Goal: Information Seeking & Learning: Learn about a topic

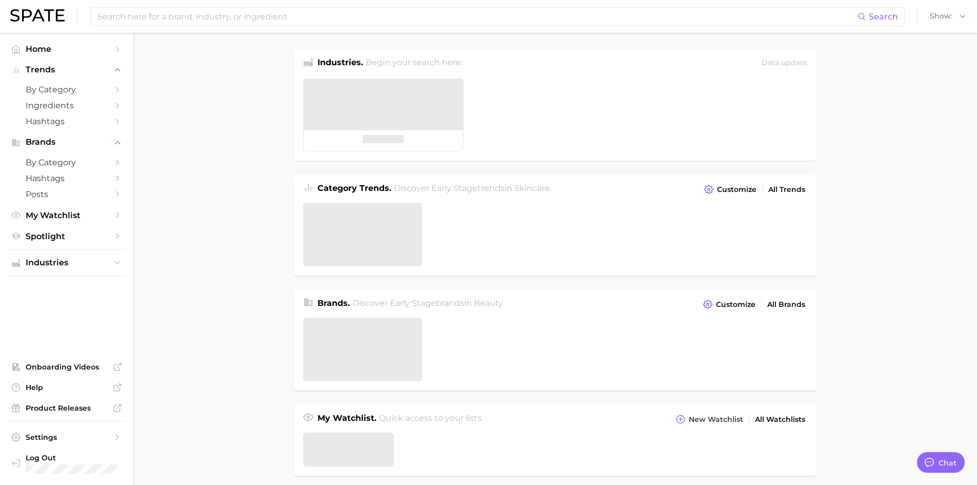
type textarea "x"
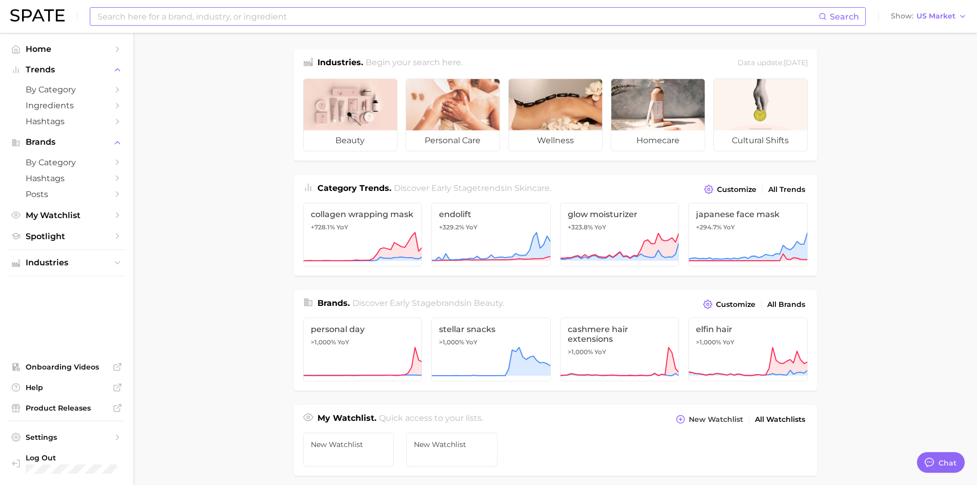
click at [181, 22] on input at bounding box center [457, 16] width 722 height 17
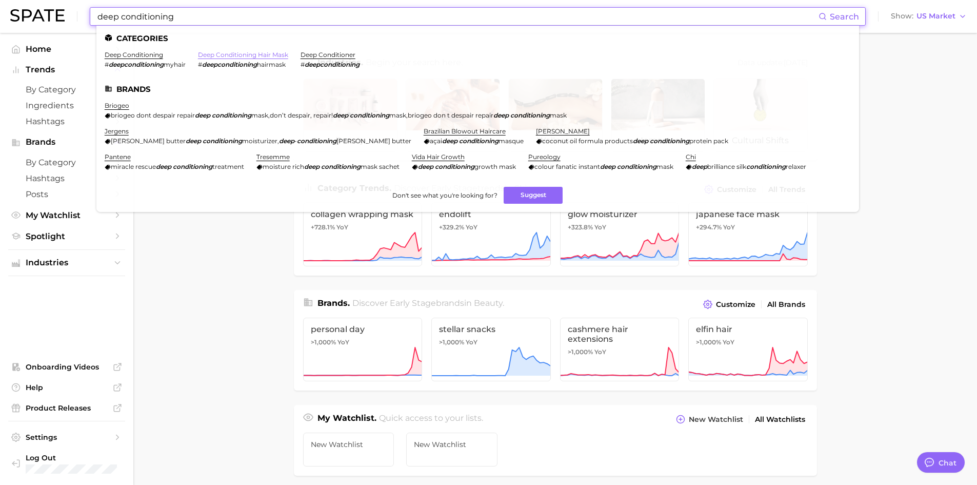
type input "deep conditioning"
click at [264, 53] on link "deep conditioning hair mask" at bounding box center [243, 55] width 90 height 8
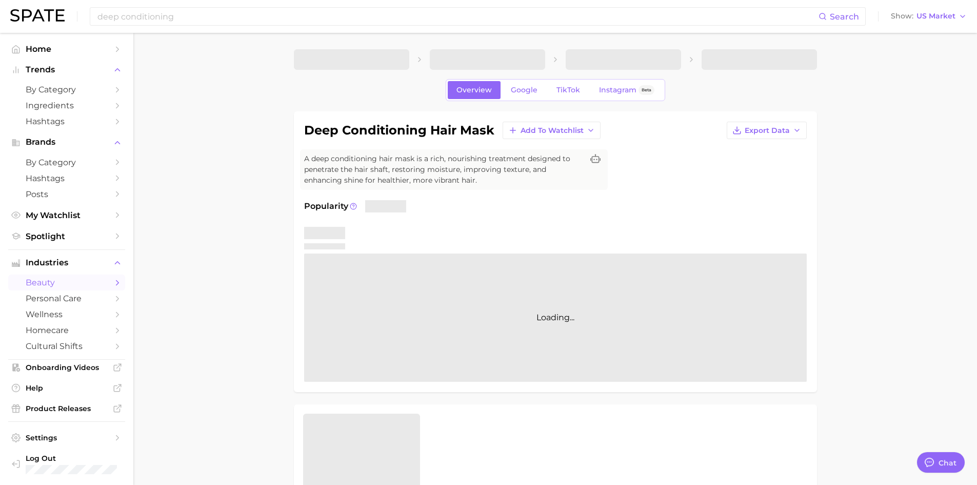
type textarea "x"
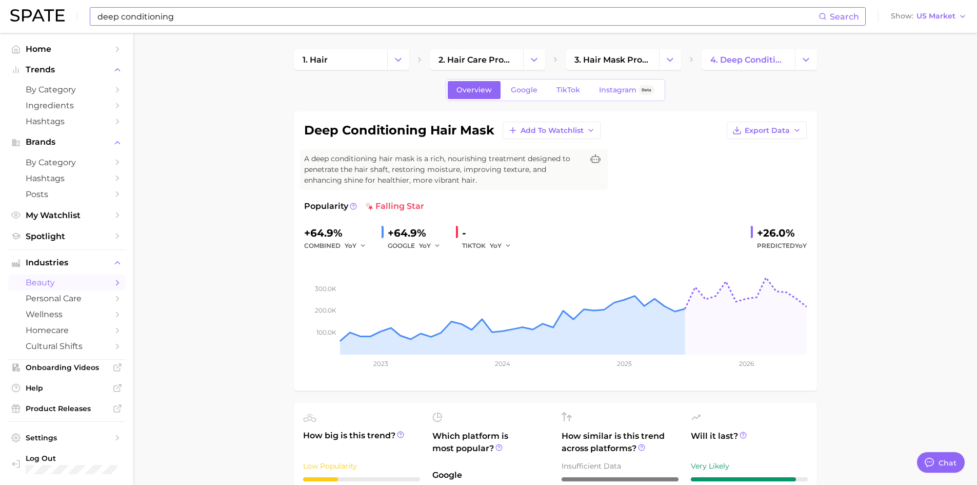
click at [185, 18] on input "deep conditioning" at bounding box center [457, 16] width 722 height 17
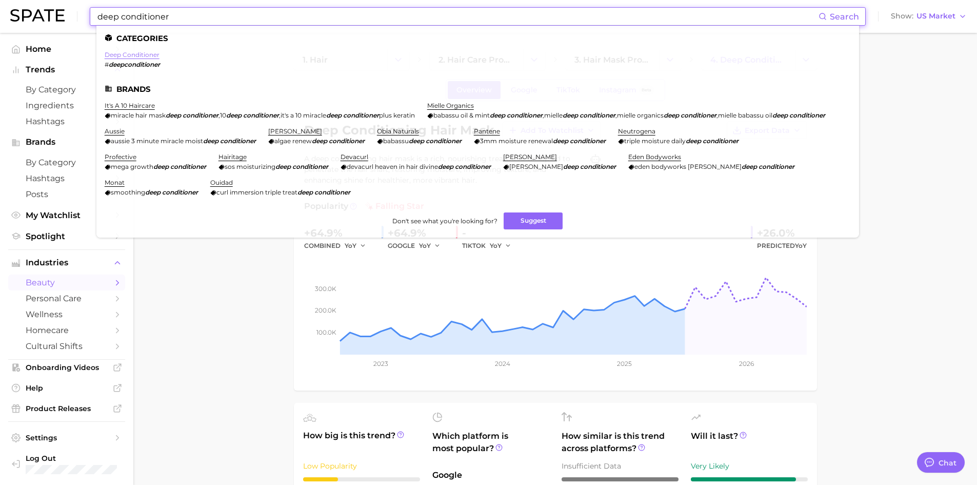
type input "deep conditioner"
click at [151, 55] on link "deep conditioner" at bounding box center [132, 55] width 55 height 8
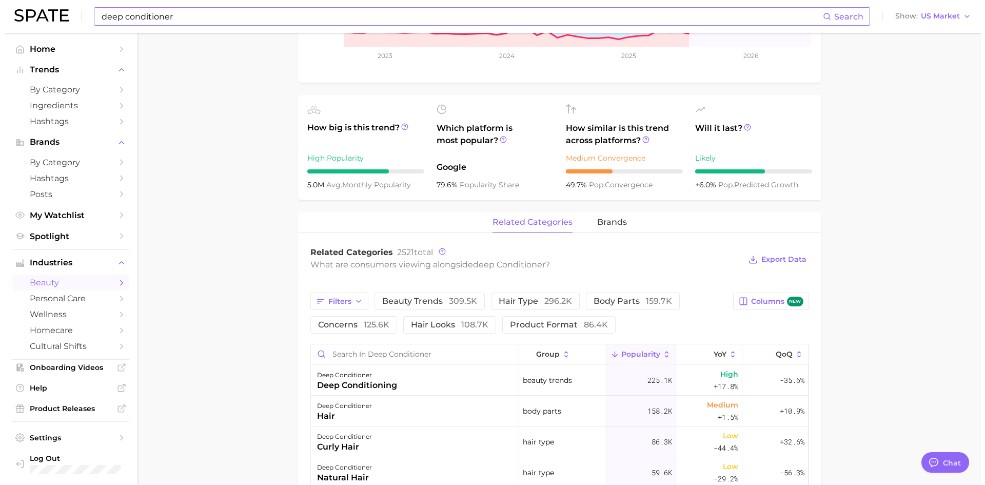
scroll to position [410, 0]
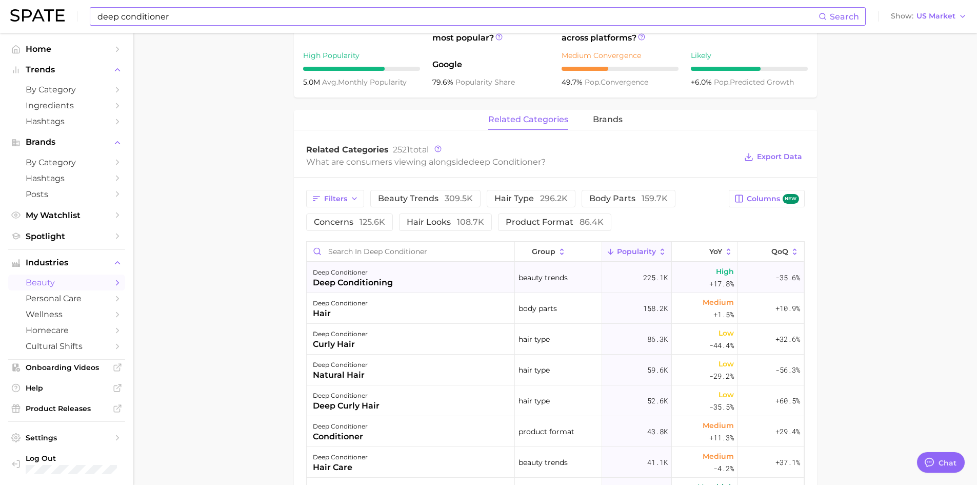
click at [367, 284] on div "deep conditioning" at bounding box center [353, 283] width 80 height 12
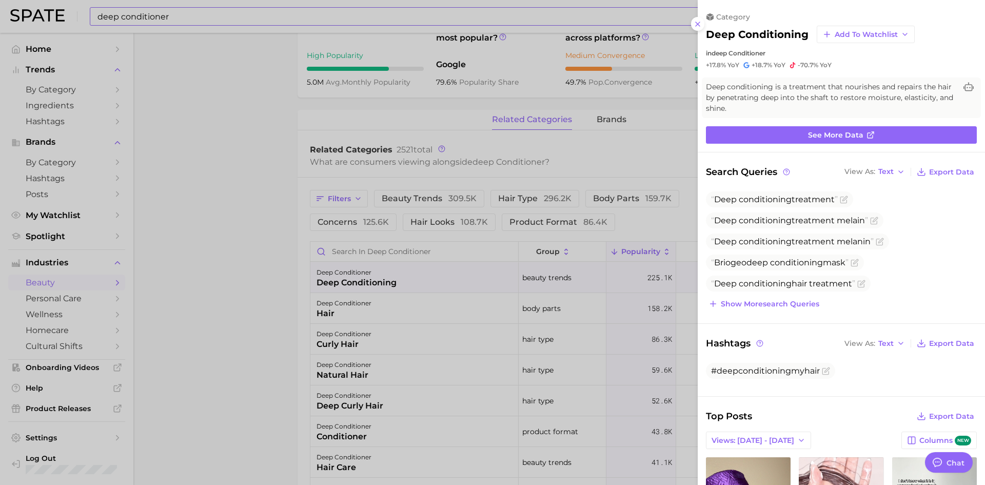
scroll to position [0, 0]
click at [879, 138] on link "See more data" at bounding box center [841, 134] width 271 height 17
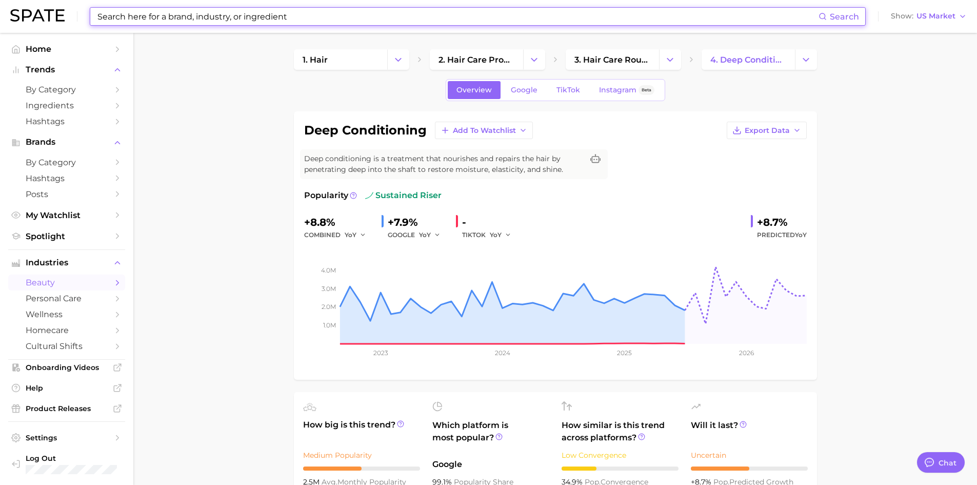
click at [466, 220] on div "-" at bounding box center [490, 222] width 56 height 16
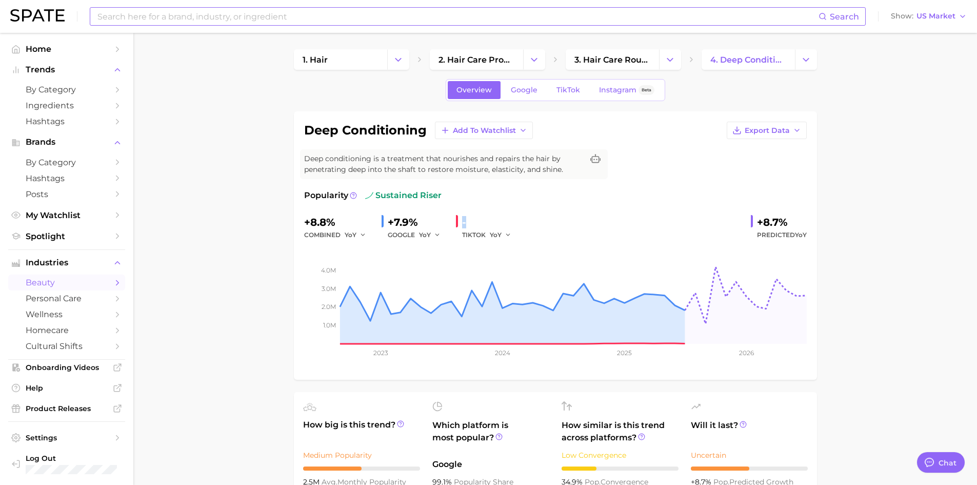
drag, startPoint x: 465, startPoint y: 224, endPoint x: 457, endPoint y: 225, distance: 7.8
click at [459, 224] on div "- TIKTOK YoY" at bounding box center [487, 227] width 63 height 27
click at [501, 230] on button "YoY" at bounding box center [501, 235] width 22 height 12
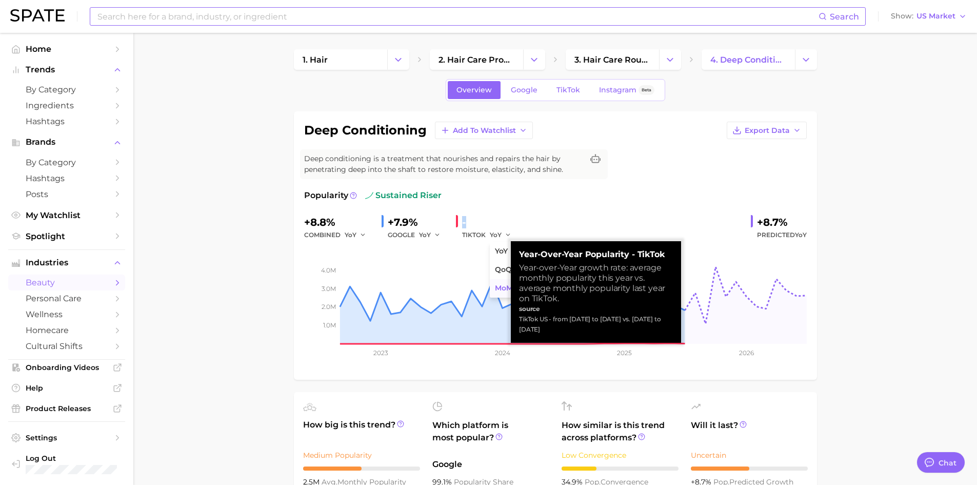
click at [507, 288] on span "MoM" at bounding box center [504, 288] width 18 height 9
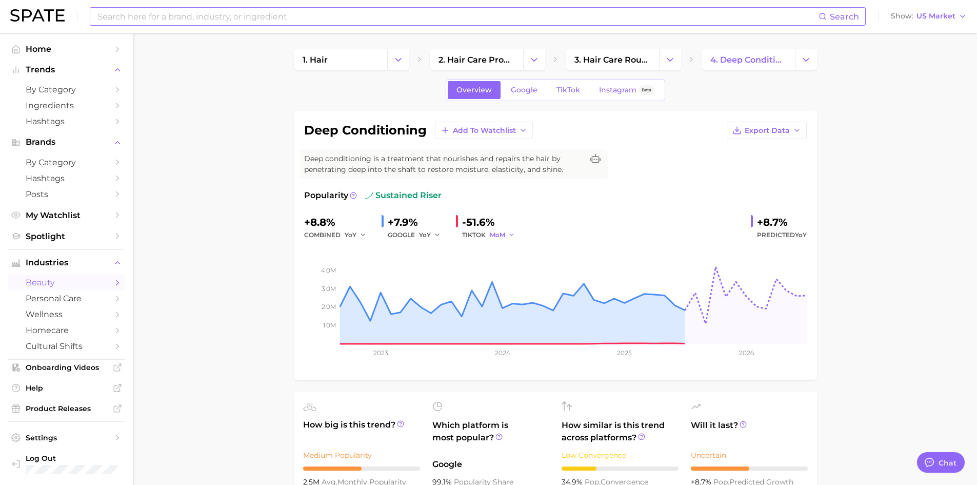
click at [508, 232] on icon "button" at bounding box center [511, 234] width 7 height 7
click at [502, 268] on span "QoQ" at bounding box center [503, 269] width 17 height 9
click at [515, 229] on div "QoQ" at bounding box center [504, 235] width 29 height 12
click at [511, 235] on polyline "button" at bounding box center [511, 235] width 4 height 2
click at [512, 251] on button "YoY" at bounding box center [546, 251] width 113 height 18
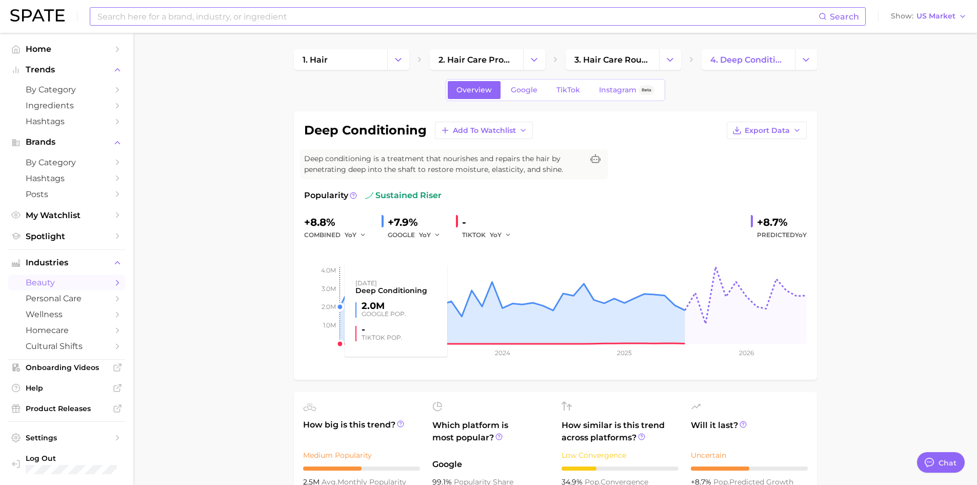
click at [330, 267] on rect at bounding box center [555, 292] width 503 height 103
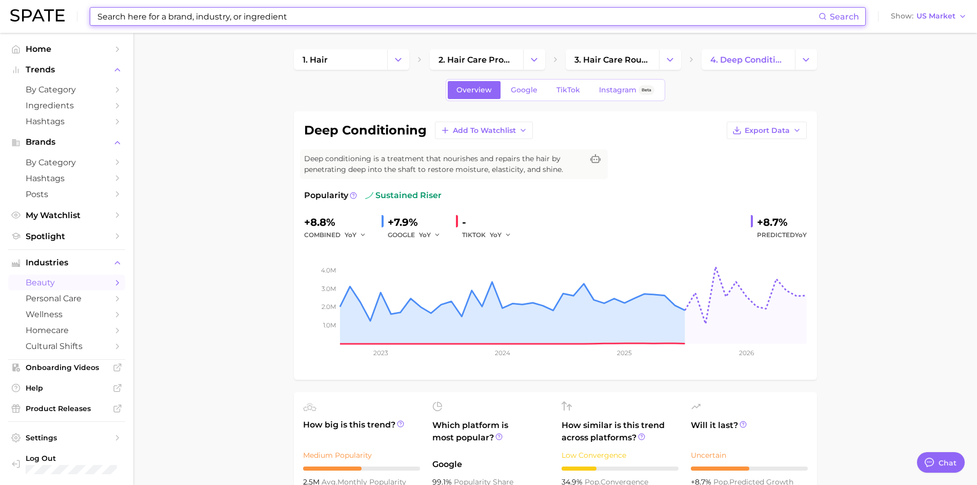
click at [238, 13] on input at bounding box center [457, 16] width 722 height 17
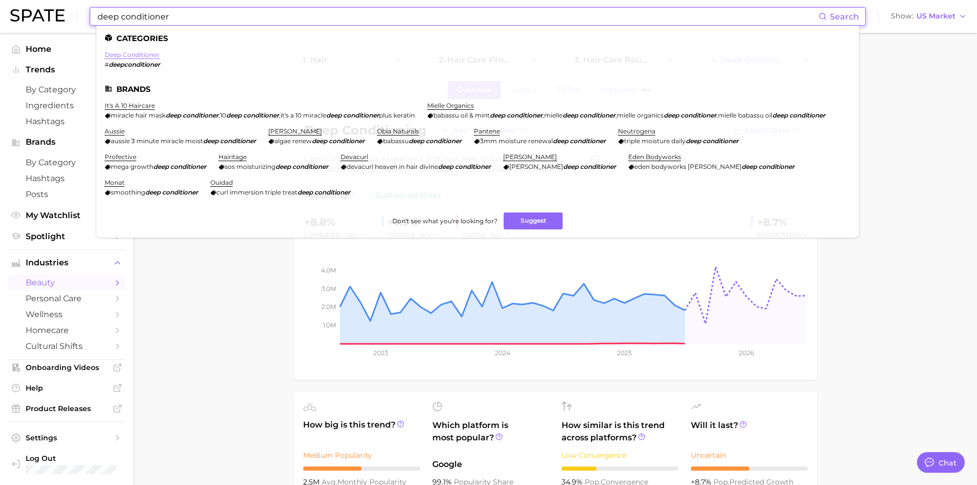
click at [145, 55] on link "deep conditioner" at bounding box center [132, 55] width 55 height 8
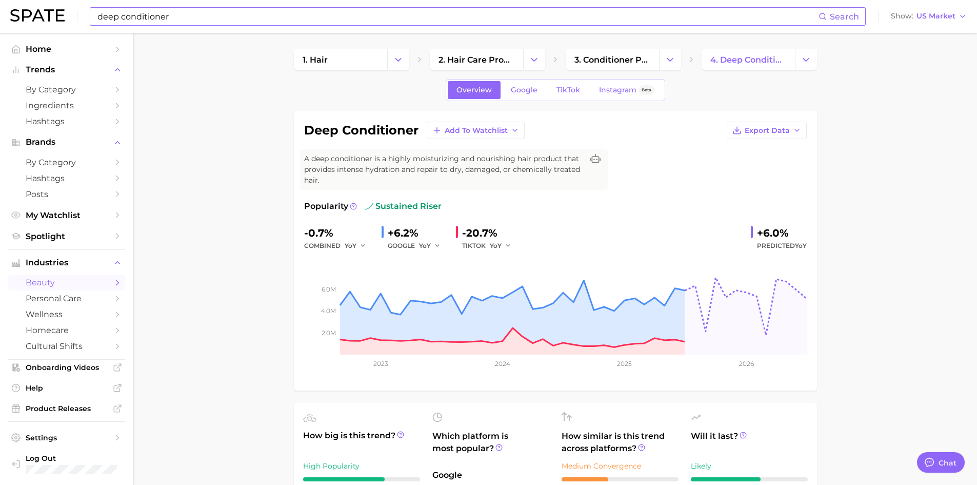
click at [184, 15] on input "deep conditioner" at bounding box center [457, 16] width 722 height 17
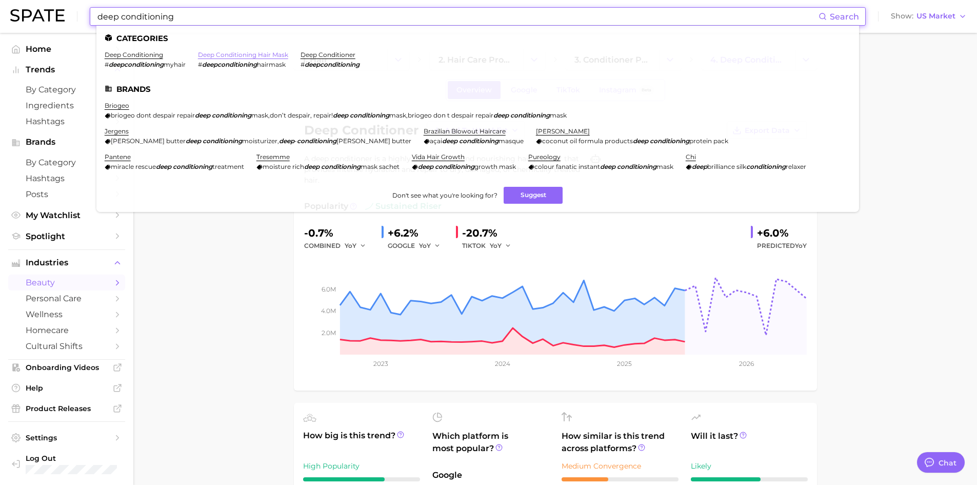
click at [281, 53] on link "deep conditioning hair mask" at bounding box center [243, 55] width 90 height 8
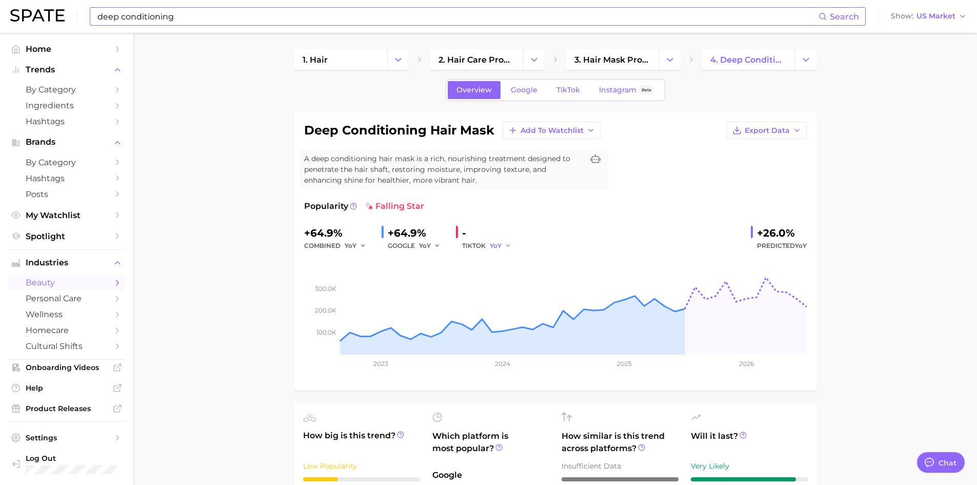
click at [508, 248] on icon "button" at bounding box center [508, 245] width 7 height 7
click at [516, 299] on button "MoM" at bounding box center [546, 299] width 113 height 18
click at [512, 246] on polyline "button" at bounding box center [512, 246] width 4 height 2
click at [520, 280] on button "QoQ" at bounding box center [546, 280] width 113 height 18
click at [507, 246] on icon "button" at bounding box center [510, 245] width 7 height 7
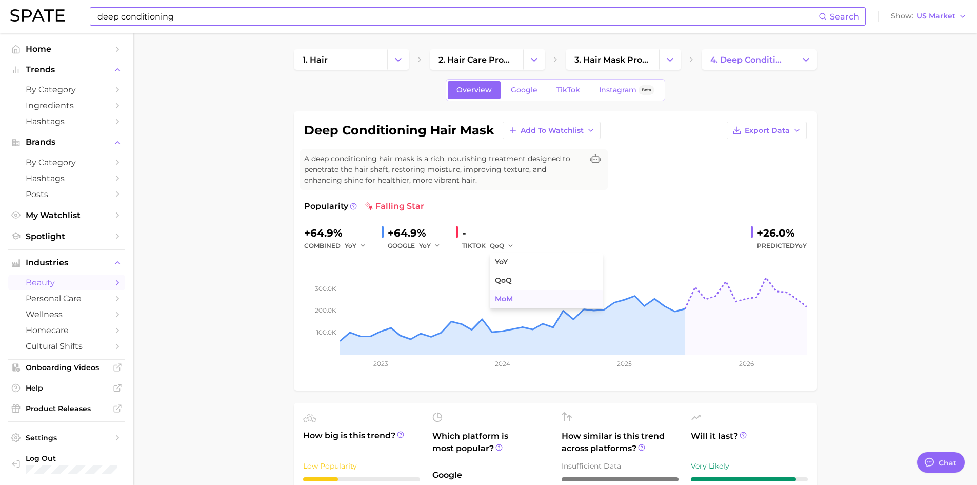
drag, startPoint x: 522, startPoint y: 299, endPoint x: 515, endPoint y: 263, distance: 36.2
click at [521, 298] on button "MoM" at bounding box center [546, 299] width 113 height 18
click at [508, 248] on icon "button" at bounding box center [511, 245] width 7 height 7
click at [517, 260] on button "YoY" at bounding box center [546, 262] width 113 height 18
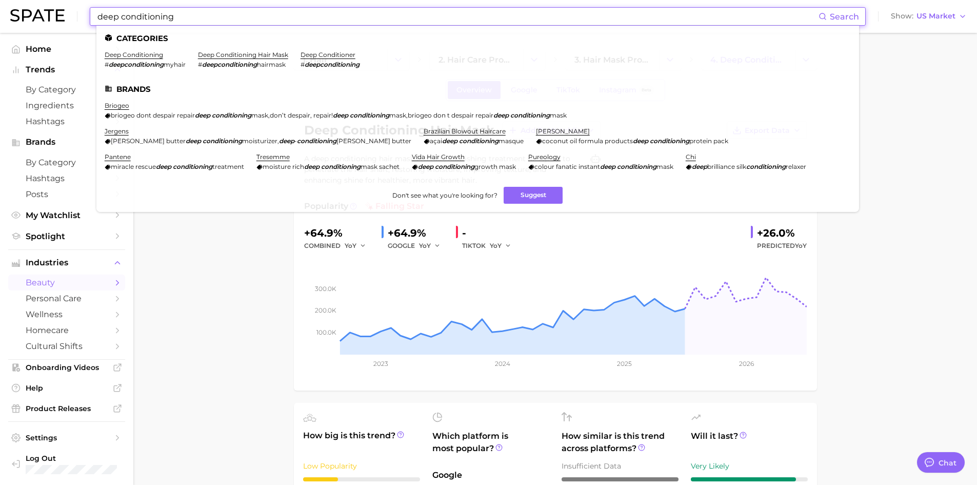
click at [162, 13] on input "deep conditioning" at bounding box center [457, 16] width 722 height 17
drag, startPoint x: 187, startPoint y: 15, endPoint x: 85, endPoint y: 21, distance: 102.8
click at [85, 21] on div "deep conditioning Search Categories deep conditioning # deepconditioning myhair…" at bounding box center [488, 16] width 957 height 33
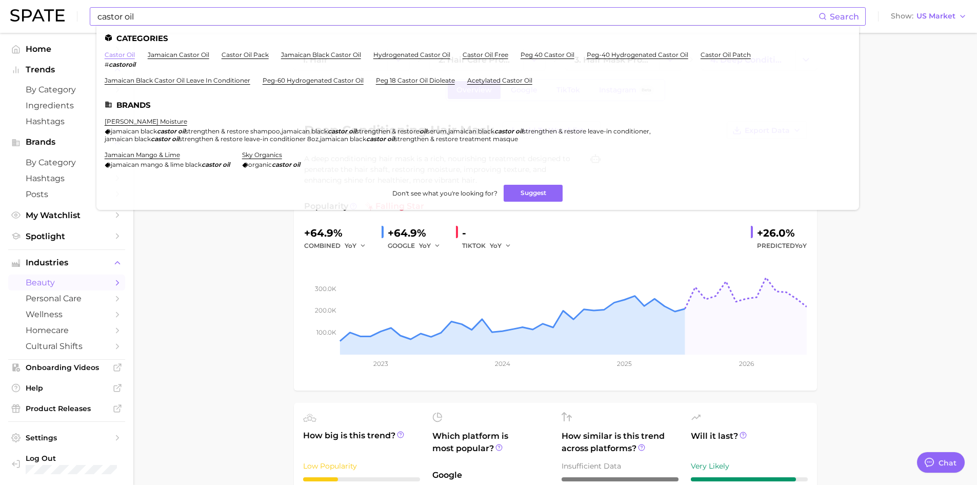
click at [125, 54] on link "castor oil" at bounding box center [120, 55] width 30 height 8
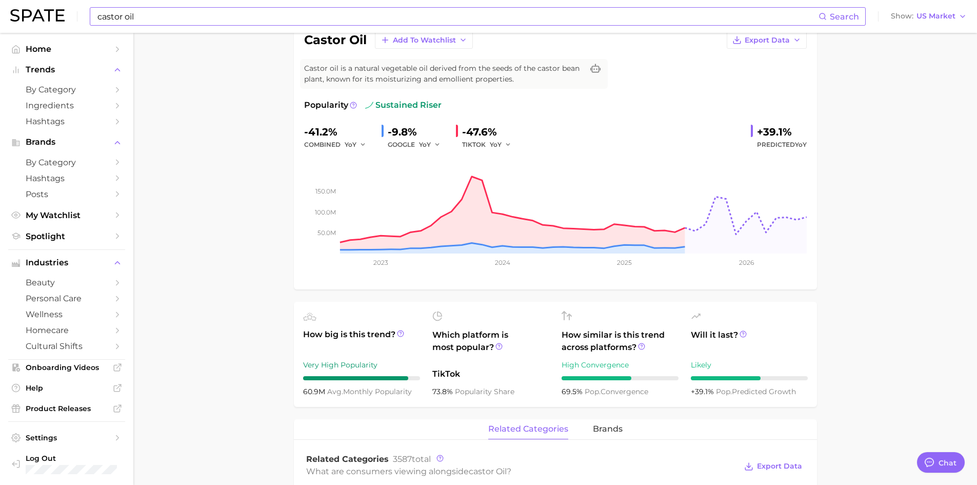
scroll to position [154, 0]
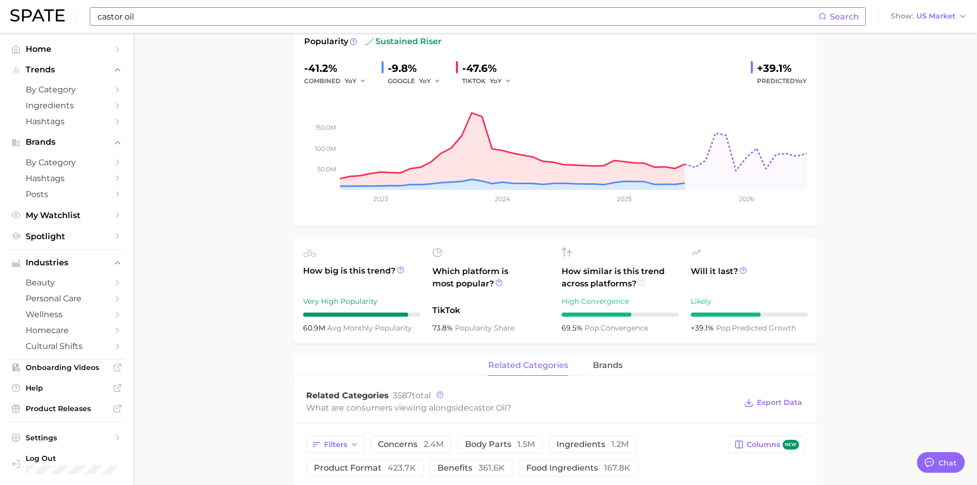
click at [644, 282] on icon at bounding box center [641, 282] width 7 height 7
click at [935, 366] on main "1. ingredients 2. oil products 3. castor oil Overview Google TikTok Instagram B…" at bounding box center [555, 457] width 844 height 1157
click at [178, 17] on input "castor oil" at bounding box center [457, 16] width 722 height 17
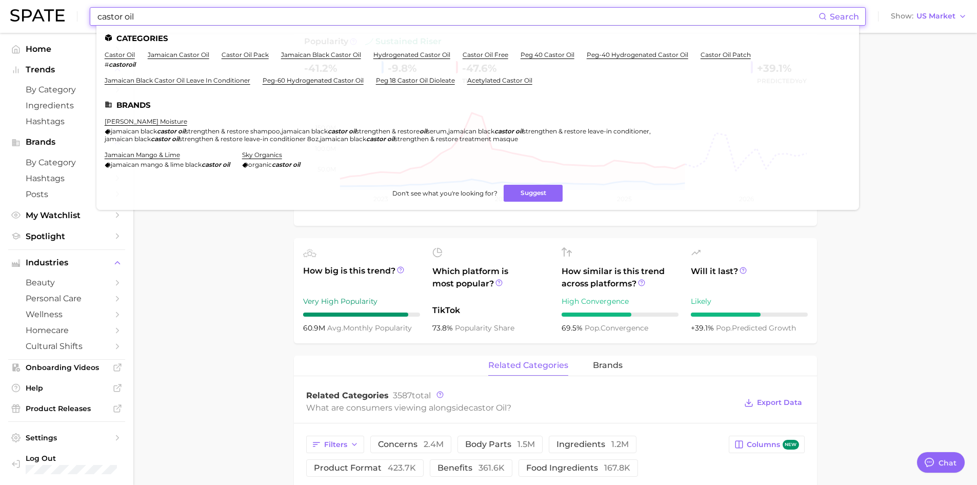
click at [178, 19] on input "castor oil" at bounding box center [457, 16] width 722 height 17
click at [177, 18] on input "castor oil" at bounding box center [457, 16] width 722 height 17
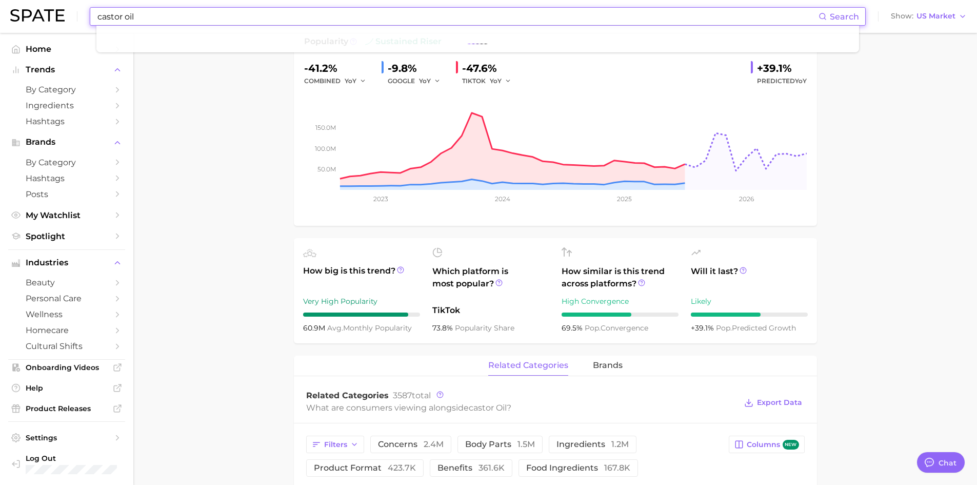
click at [107, 15] on input "castor oil" at bounding box center [457, 16] width 722 height 17
type input "deep conditioner"
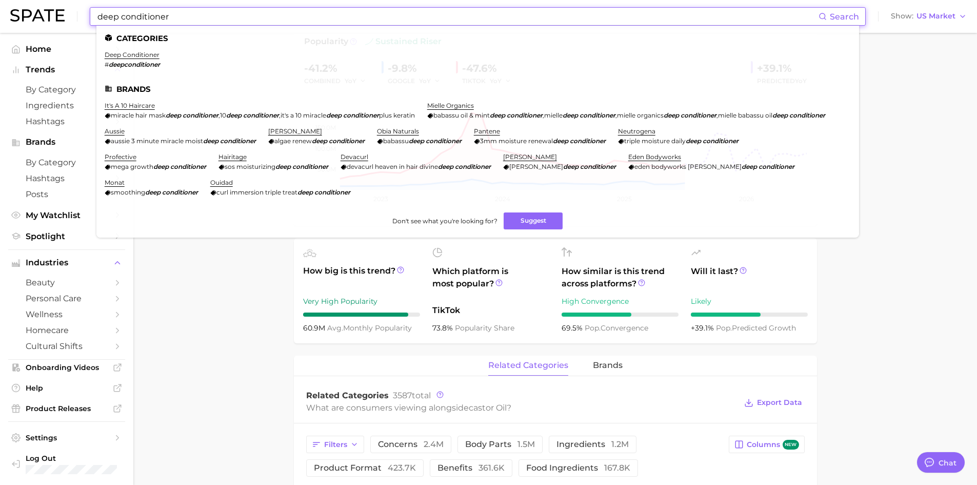
click at [130, 50] on ul "Categories deep conditioner # deepconditioner Brands it's a 10 haircare miracle…" at bounding box center [477, 132] width 763 height 212
click at [133, 56] on link "deep conditioner" at bounding box center [132, 55] width 55 height 8
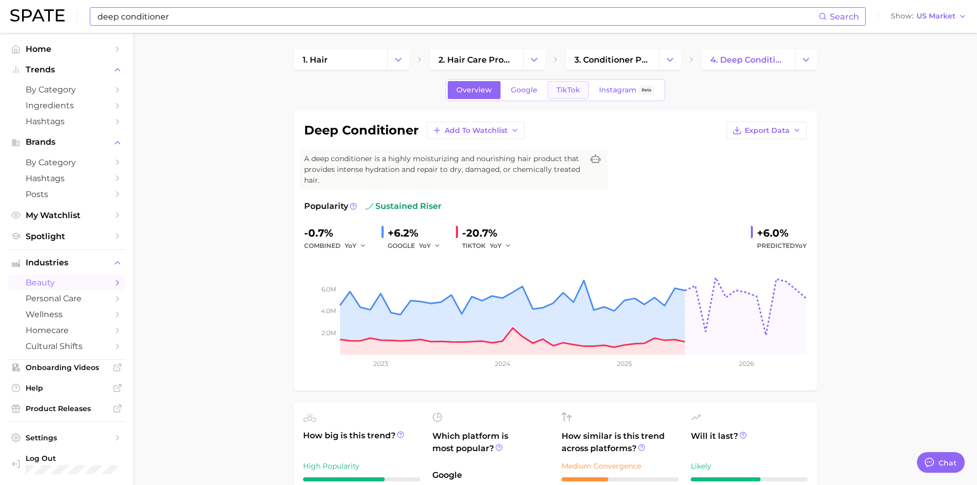
click at [564, 91] on span "TikTok" at bounding box center [569, 90] width 24 height 9
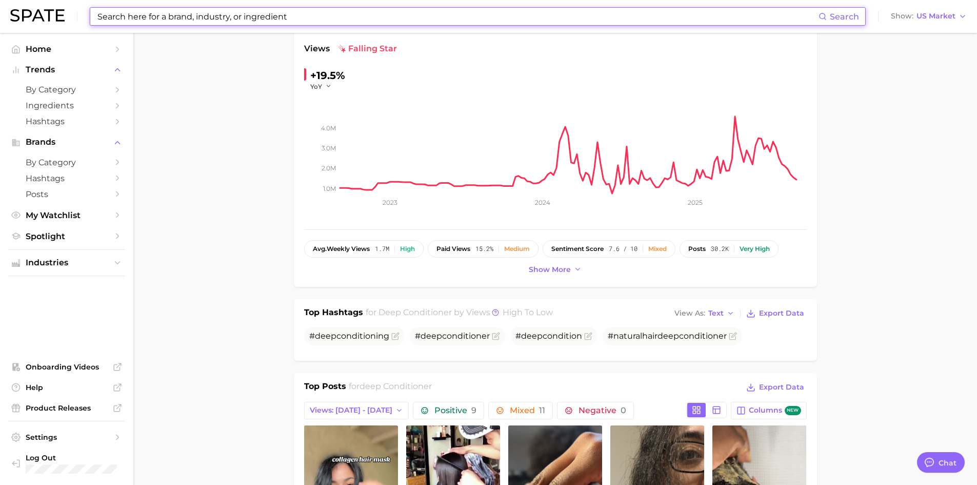
scroll to position [103, 0]
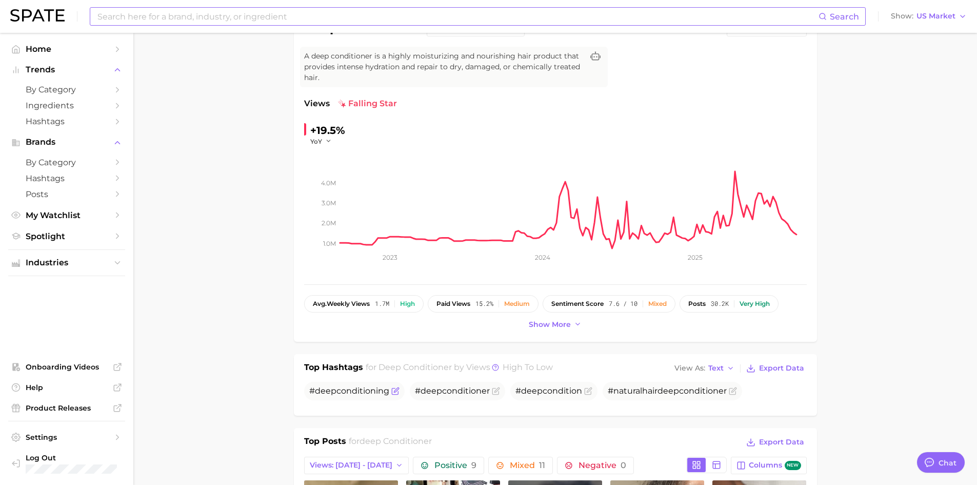
click at [357, 395] on span "# deep conditioning" at bounding box center [349, 391] width 80 height 10
click at [396, 390] on icon "Flag as miscategorized or irrelevant" at bounding box center [395, 391] width 8 height 8
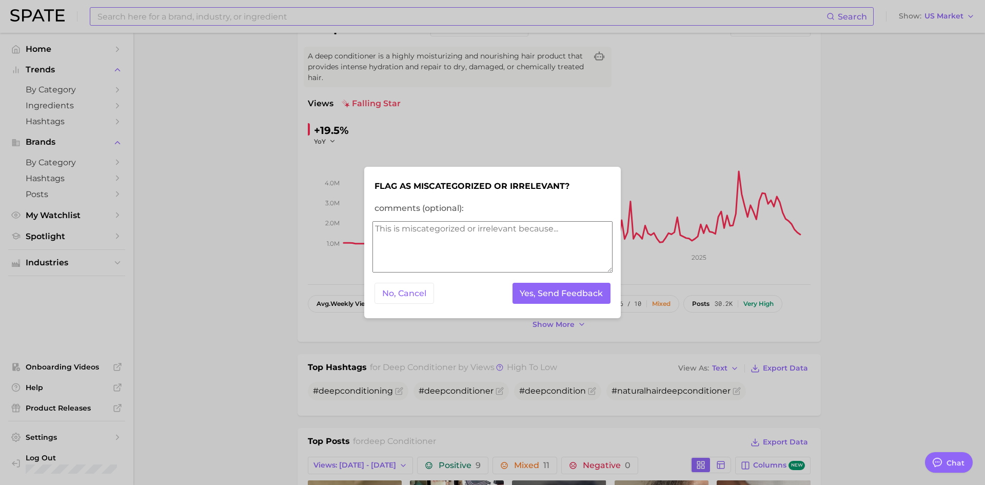
click at [238, 292] on div at bounding box center [492, 242] width 985 height 485
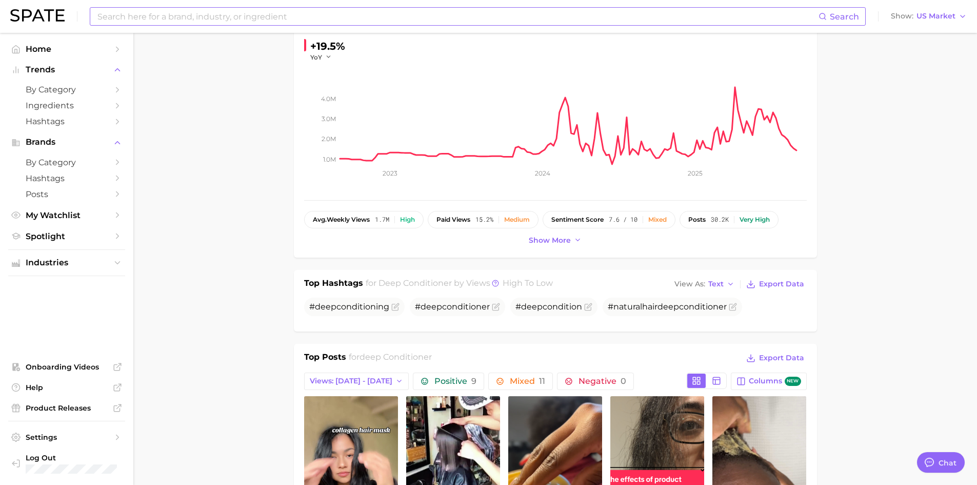
scroll to position [51, 0]
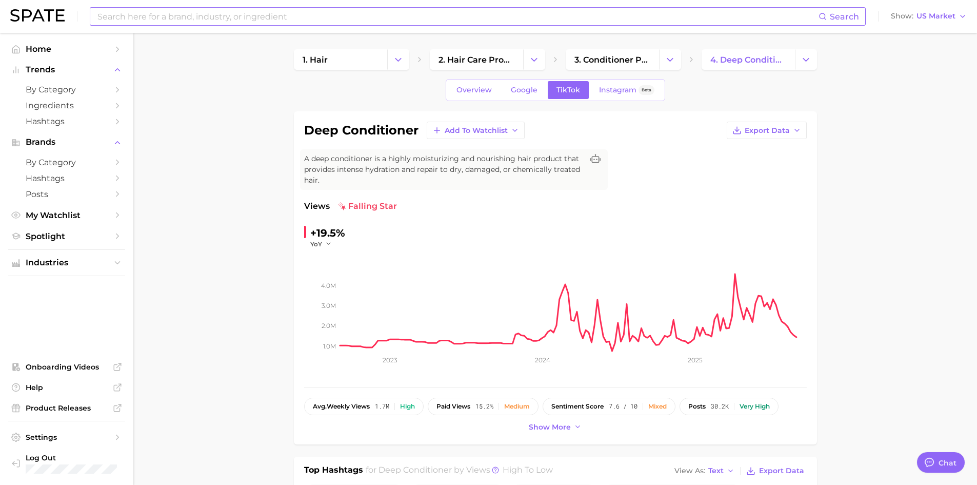
click at [194, 23] on input at bounding box center [457, 16] width 722 height 17
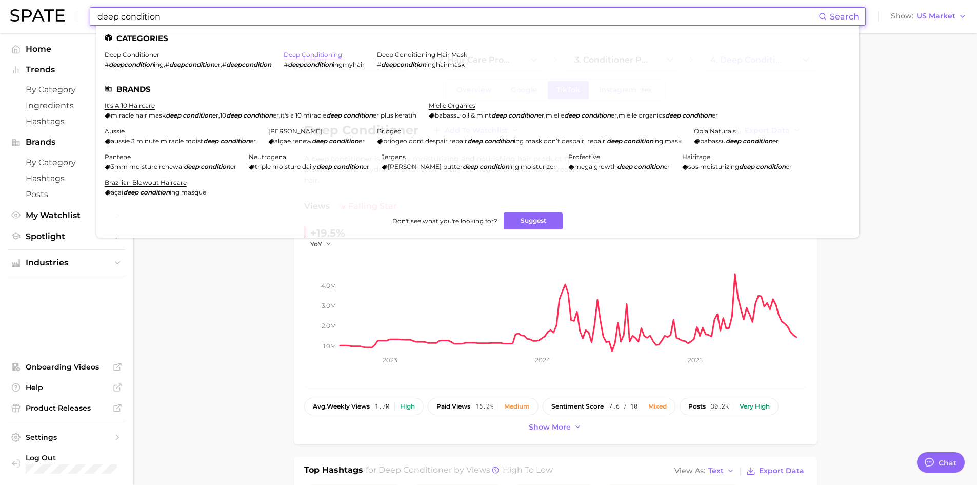
type input "deep condition"
click at [316, 56] on link "deep conditioning" at bounding box center [313, 55] width 58 height 8
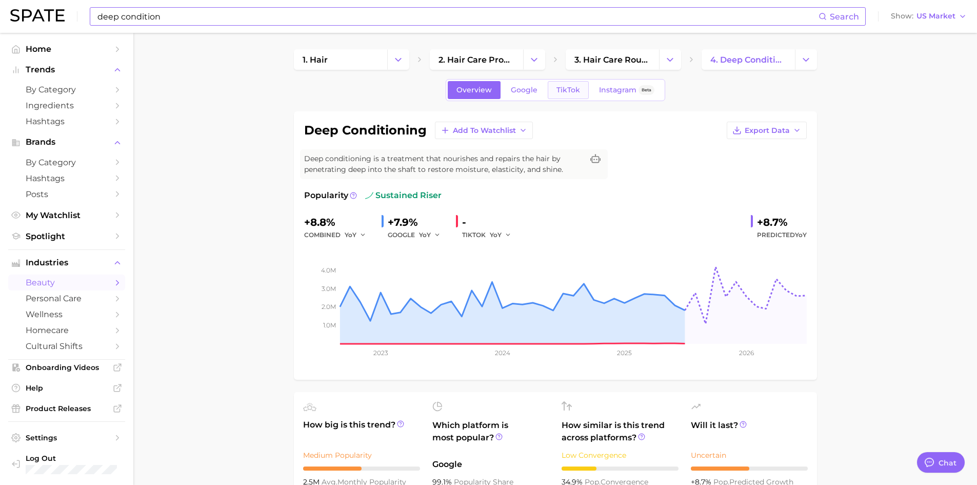
click at [566, 86] on span "TikTok" at bounding box center [569, 90] width 24 height 9
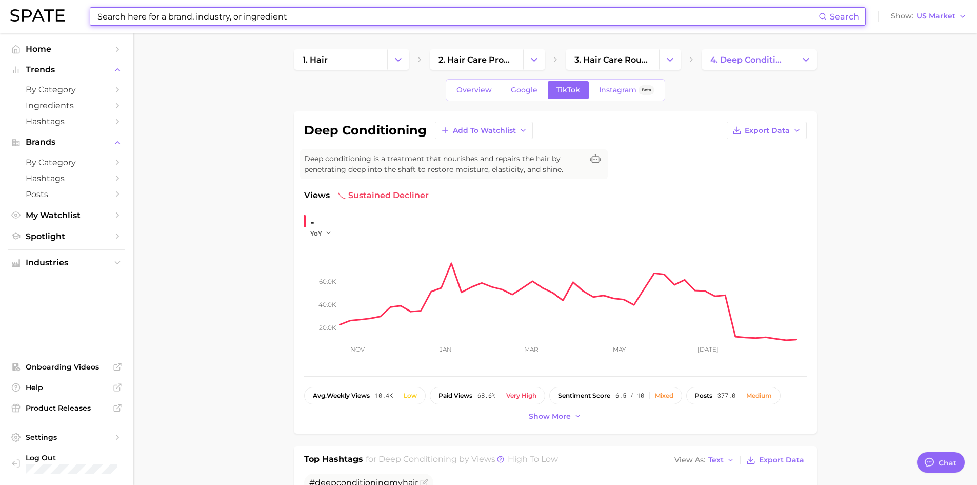
drag, startPoint x: 300, startPoint y: 15, endPoint x: 90, endPoint y: 16, distance: 209.9
click at [90, 16] on div "Search" at bounding box center [478, 16] width 776 height 18
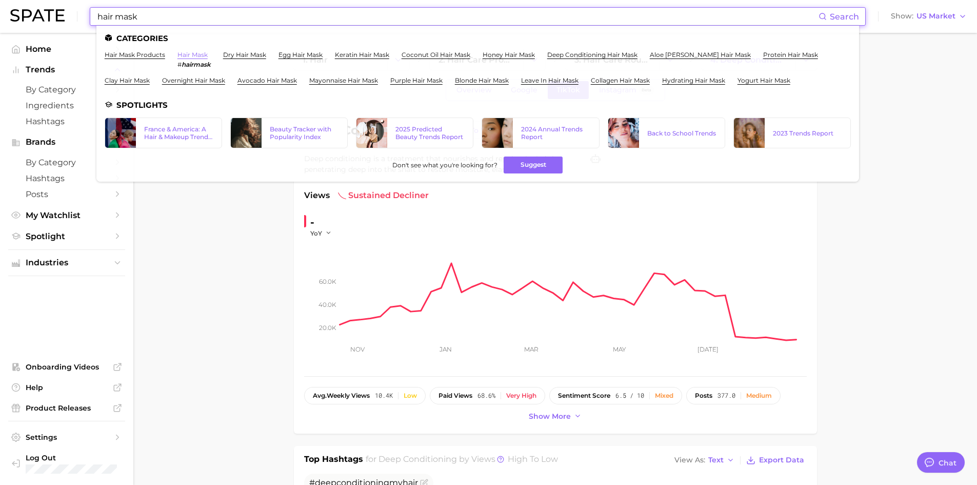
type input "hair mask"
click at [194, 57] on link "hair mask" at bounding box center [193, 55] width 30 height 8
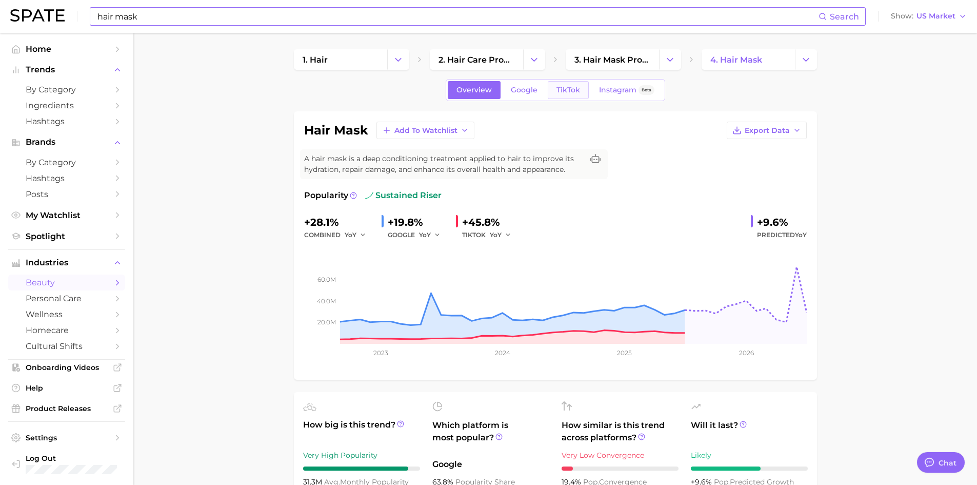
click at [574, 91] on span "TikTok" at bounding box center [569, 90] width 24 height 9
